Goal: Navigation & Orientation: Find specific page/section

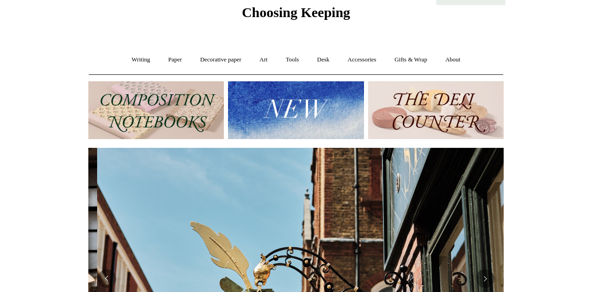
scroll to position [0, 415]
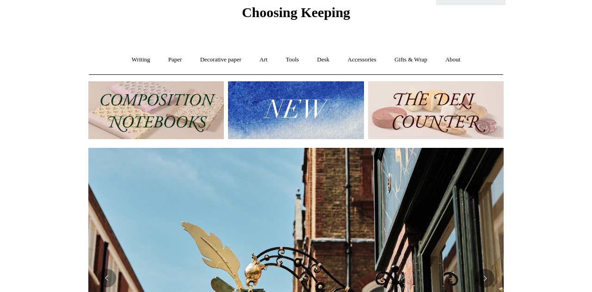
click at [127, 57] on link "Writing +" at bounding box center [140, 60] width 35 height 24
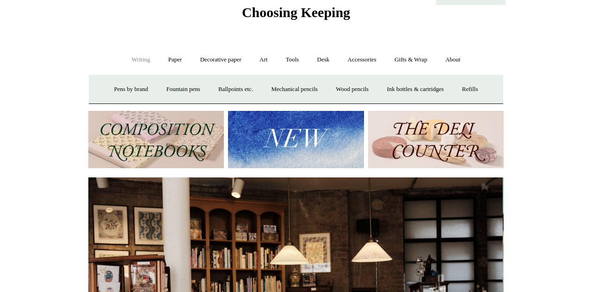
scroll to position [0, 0]
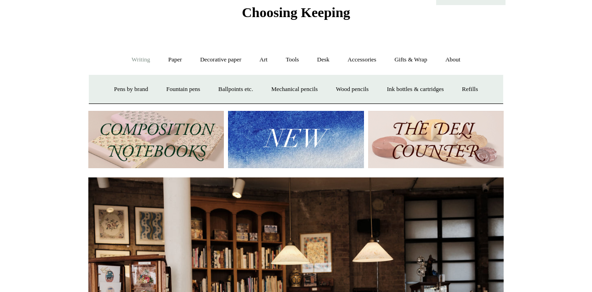
click at [373, 58] on link "Accessories +" at bounding box center [361, 60] width 45 height 24
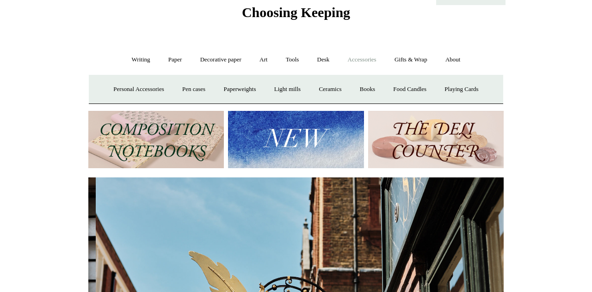
scroll to position [0, 415]
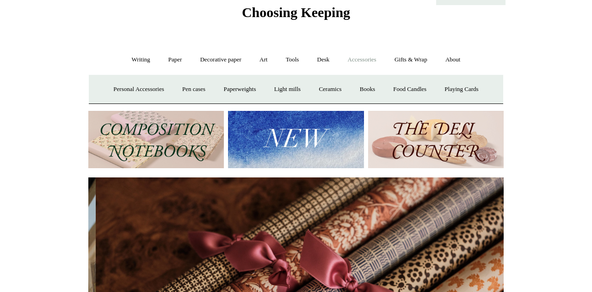
click at [295, 63] on link "Tools +" at bounding box center [292, 60] width 30 height 24
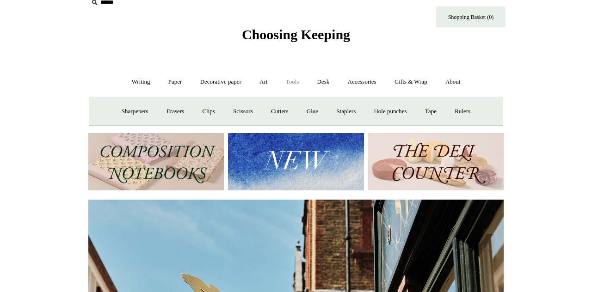
click at [128, 80] on link "Writing +" at bounding box center [140, 82] width 35 height 24
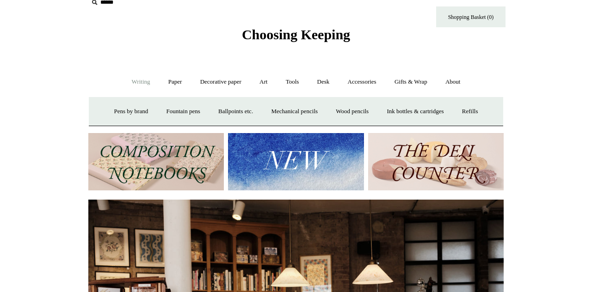
scroll to position [0, 0]
click at [134, 109] on link "Pens by brand +" at bounding box center [131, 111] width 51 height 24
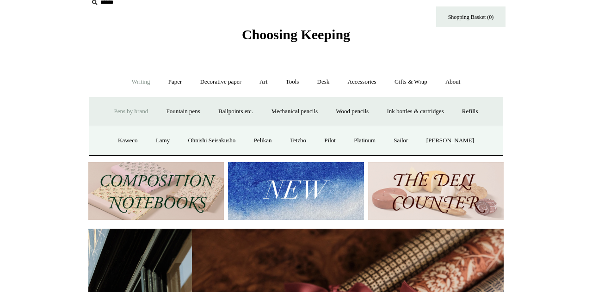
scroll to position [0, 830]
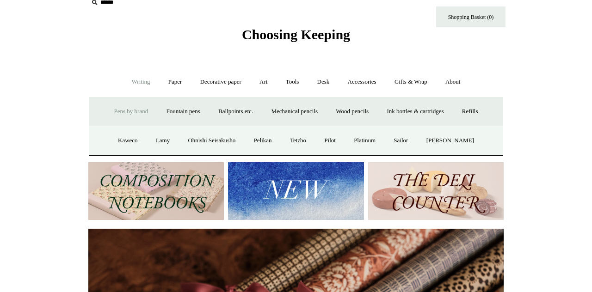
click at [209, 153] on link "Ohnishi Seisakusho" at bounding box center [211, 140] width 64 height 24
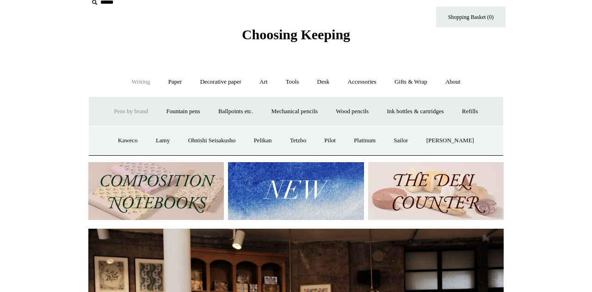
scroll to position [0, 0]
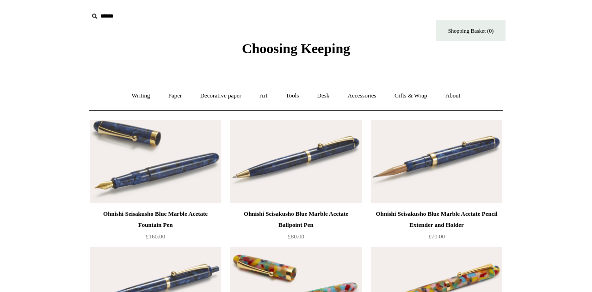
click at [134, 98] on link "Writing +" at bounding box center [140, 96] width 35 height 24
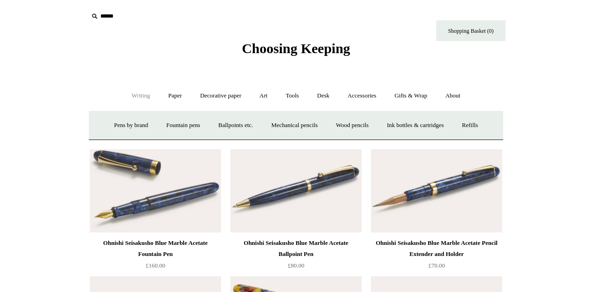
click at [138, 121] on link "Pens by brand +" at bounding box center [131, 125] width 51 height 24
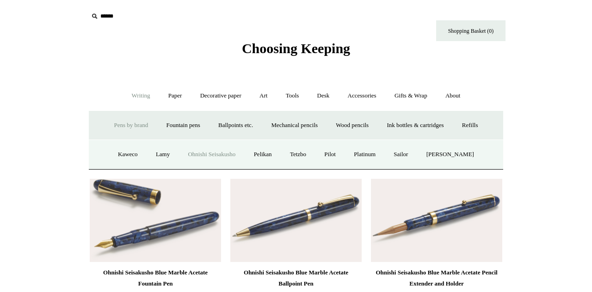
click at [116, 167] on link "Kaweco" at bounding box center [128, 154] width 37 height 24
